Goal: Task Accomplishment & Management: Manage account settings

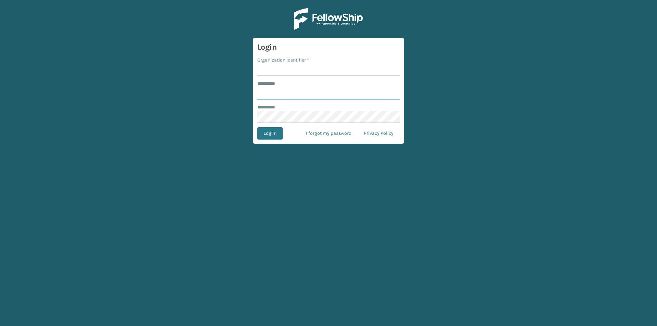
type input "***"
type input "f"
type input "TFM"
click at [257, 127] on button "Log In" at bounding box center [269, 133] width 25 height 12
